Goal: Transaction & Acquisition: Purchase product/service

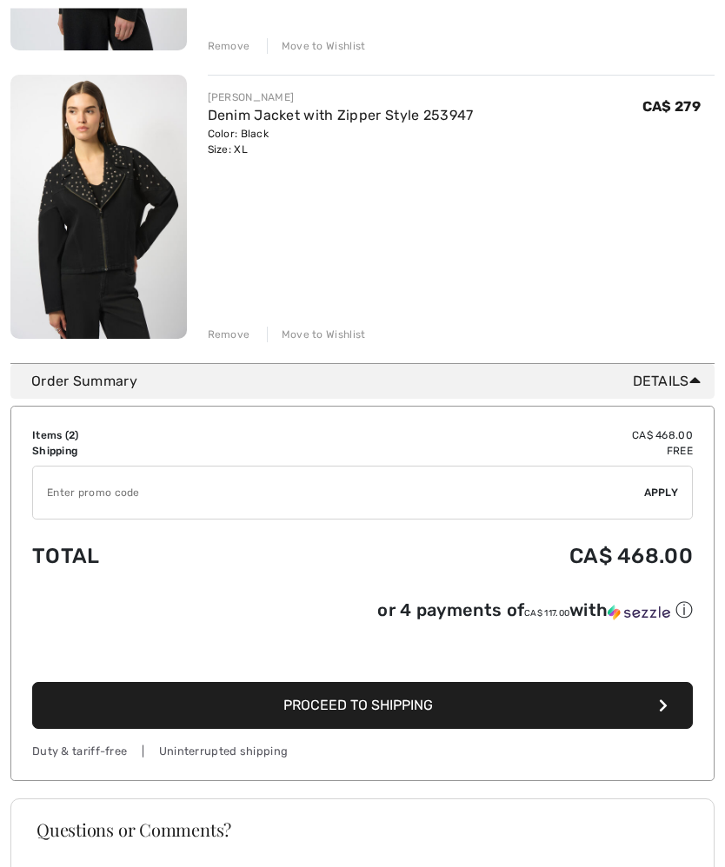
scroll to position [473, 0]
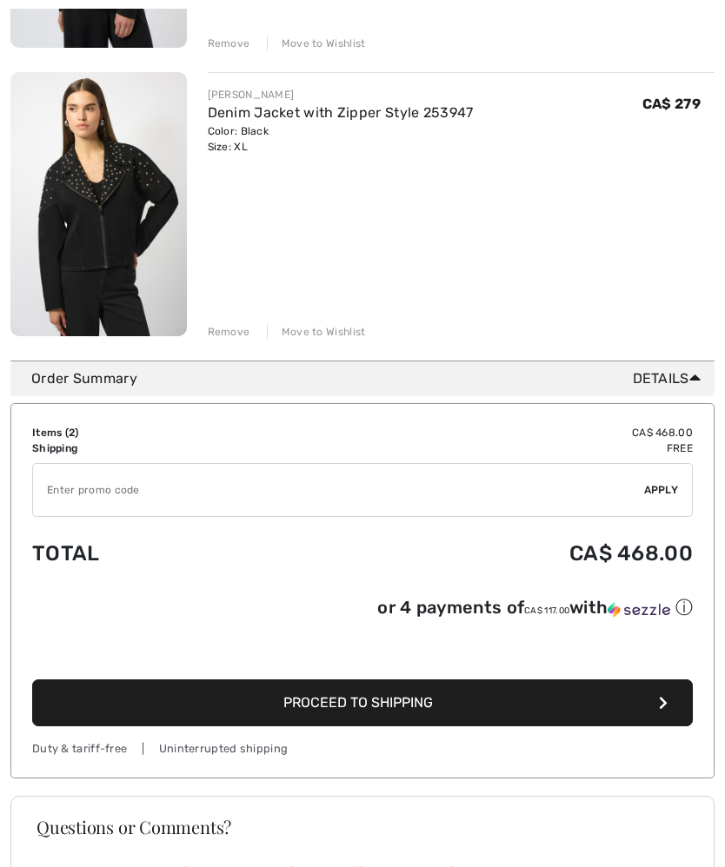
click at [660, 706] on icon "button" at bounding box center [663, 703] width 9 height 14
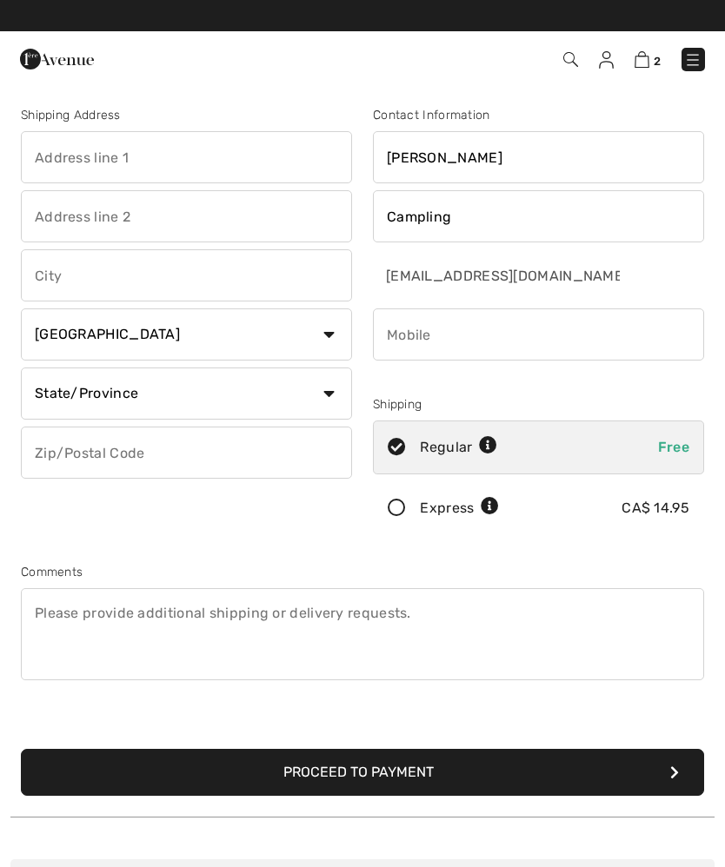
click at [190, 143] on input "text" at bounding box center [186, 157] width 331 height 52
type input "Box 320"
click at [192, 285] on input "text" at bounding box center [186, 275] width 331 height 52
click at [332, 398] on select "State/Province Alberta British Columbia Manitoba New Brunswick Newfoundland and…" at bounding box center [186, 394] width 331 height 52
type input "La Ronge"
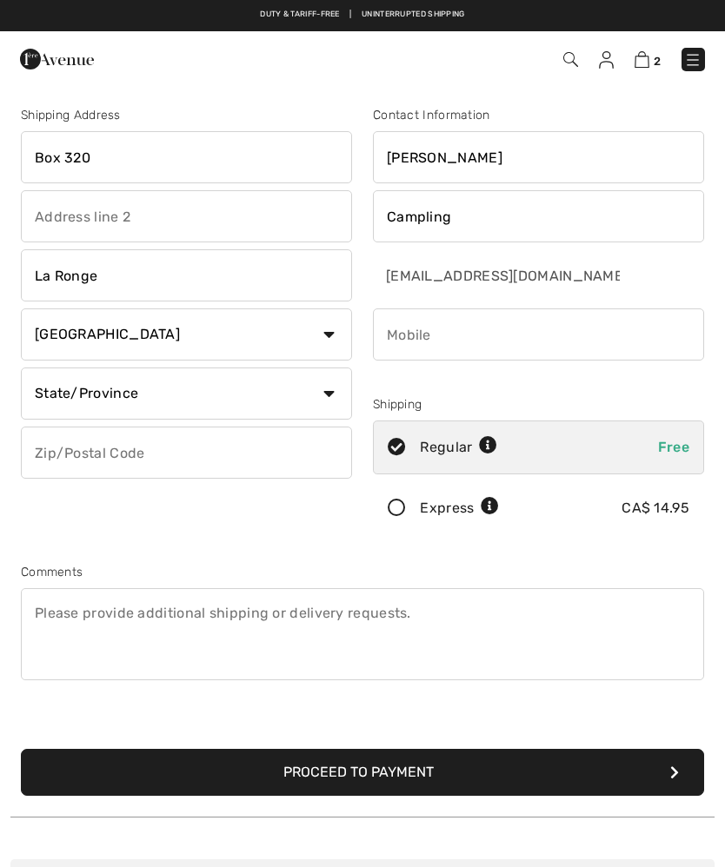
select select "SK"
click at [189, 446] on input "text" at bounding box center [186, 453] width 331 height 52
type input "S0J1L0"
click at [523, 339] on input "phone" at bounding box center [538, 334] width 331 height 52
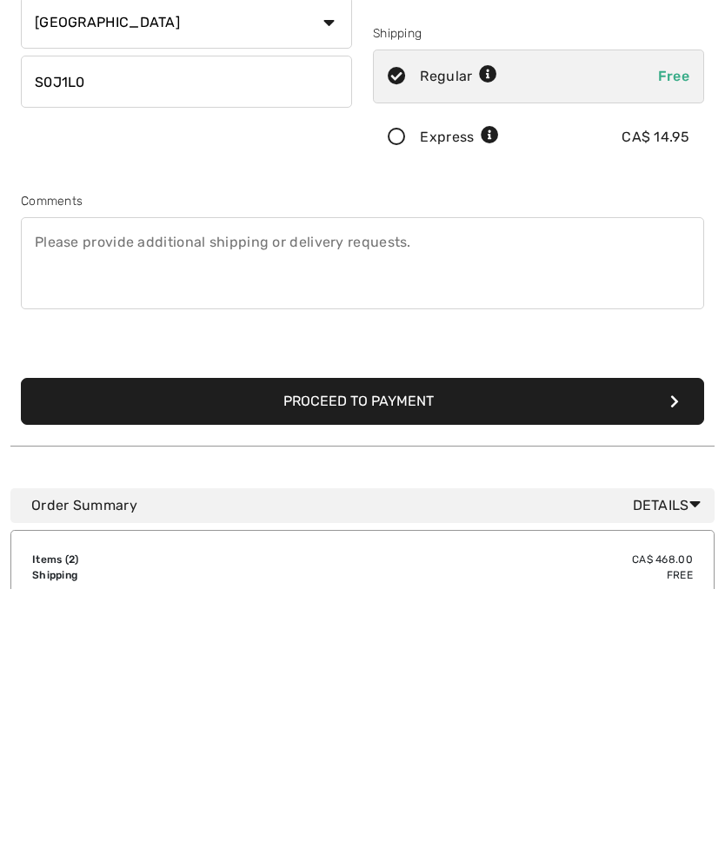
type input "3064259945"
click at [680, 656] on button "Proceed to Payment" at bounding box center [362, 679] width 683 height 47
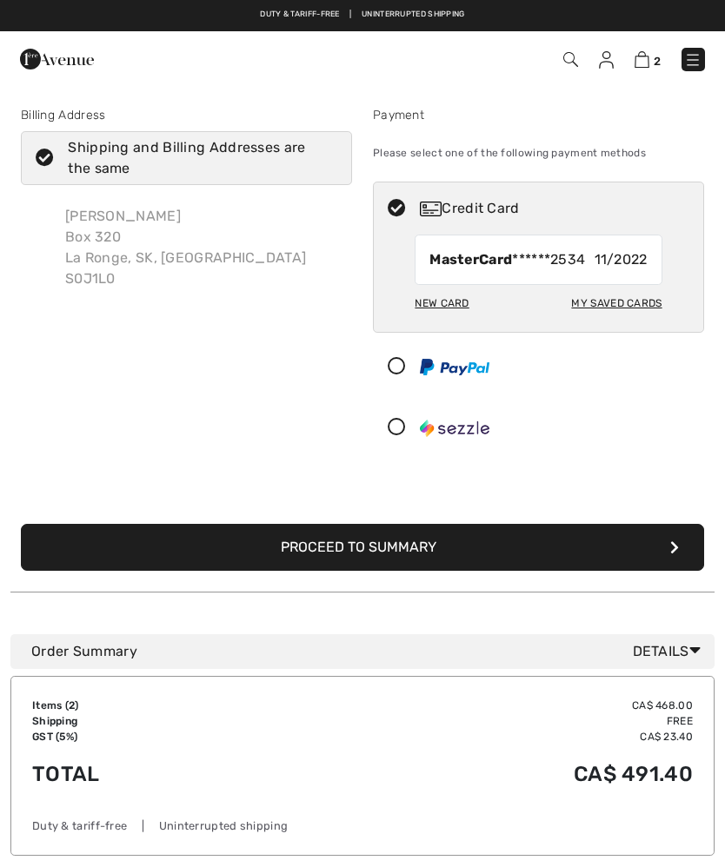
click at [648, 305] on div "My Saved Cards" at bounding box center [616, 303] width 90 height 30
radio input "true"
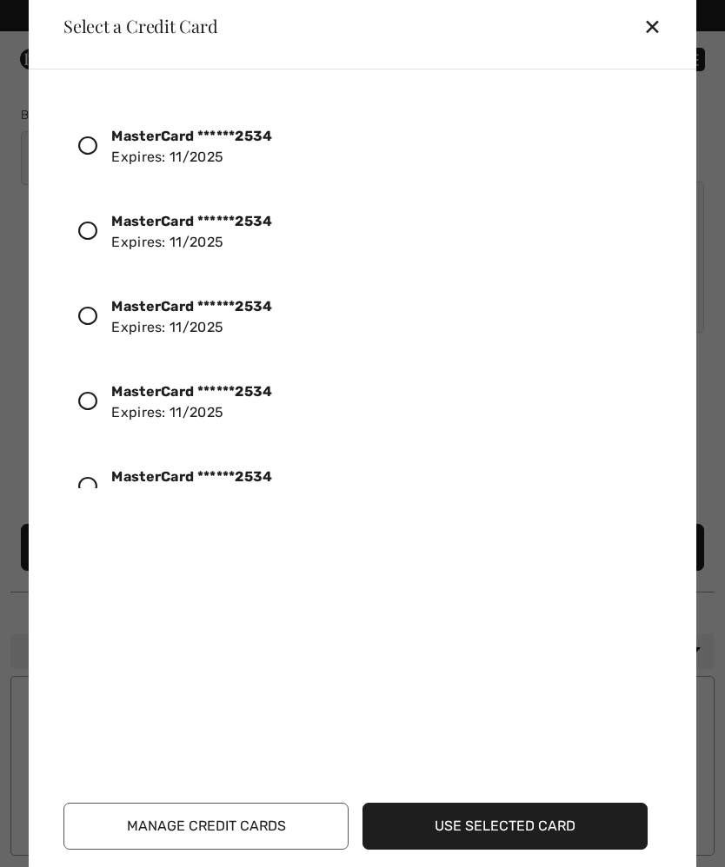
click at [196, 151] on div "MasterCard ******2534 Expires: 11/2025" at bounding box center [191, 147] width 161 height 42
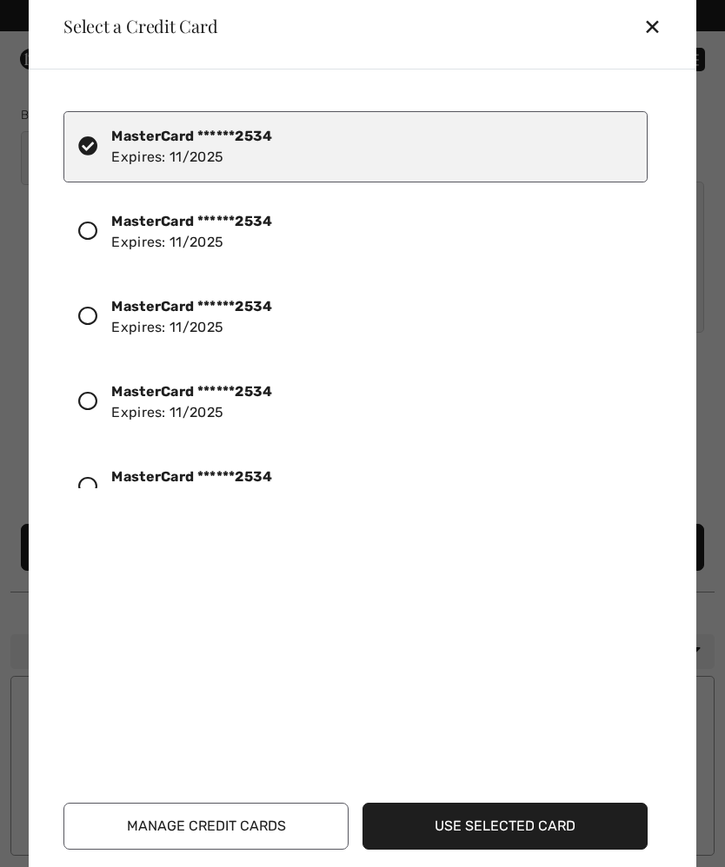
click at [540, 825] on button "Use Selected Card" at bounding box center [504, 826] width 285 height 47
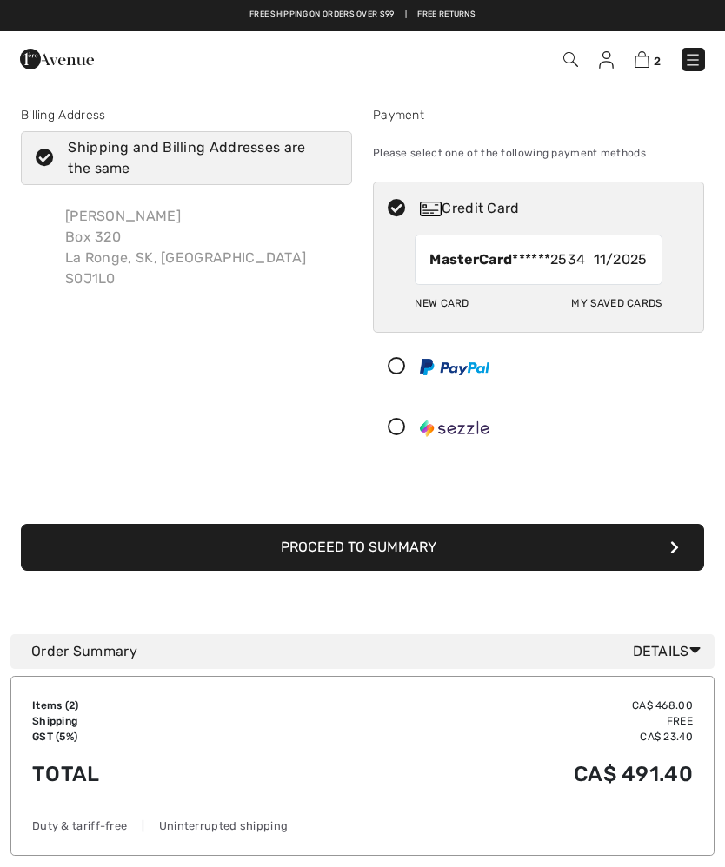
click at [626, 538] on button "Proceed to Summary" at bounding box center [362, 547] width 683 height 47
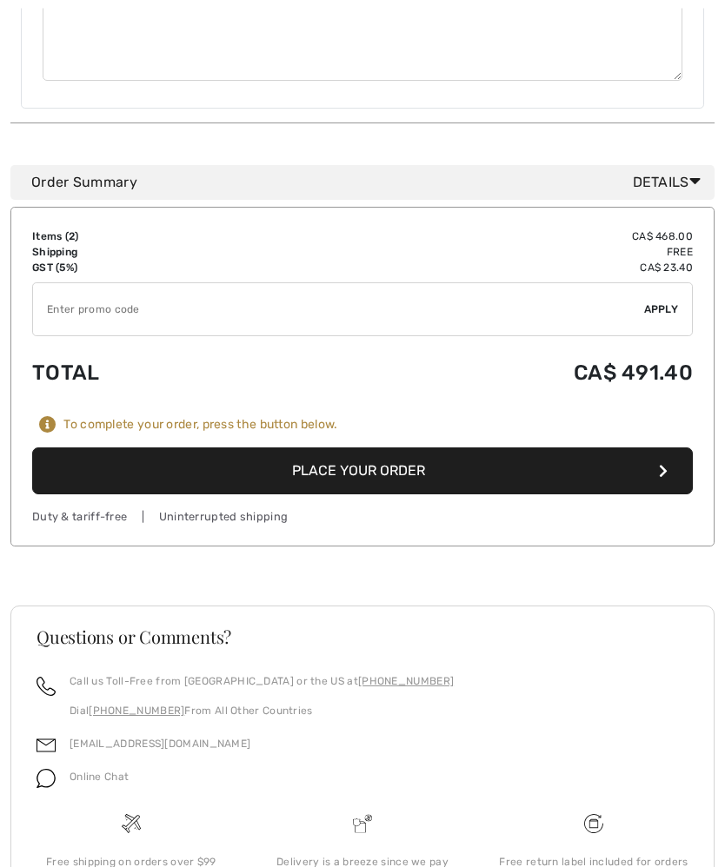
scroll to position [914, 0]
click at [674, 476] on button "Place Your Order" at bounding box center [362, 470] width 660 height 47
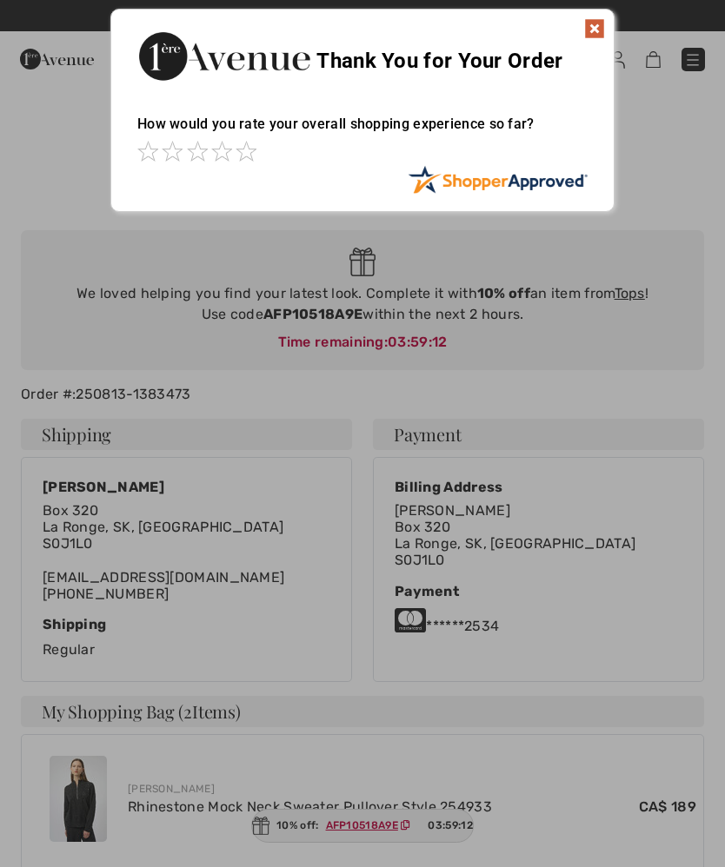
click at [602, 24] on img at bounding box center [594, 28] width 21 height 21
